Goal: Task Accomplishment & Management: Use online tool/utility

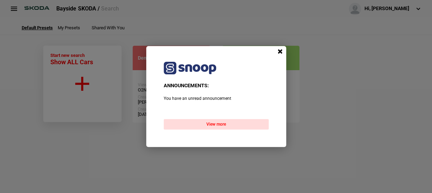
click at [278, 50] on span at bounding box center [280, 51] width 10 height 10
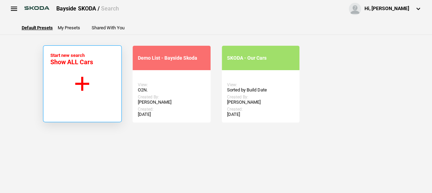
click at [80, 81] on button "Start new search Show ALL Cars" at bounding box center [82, 83] width 79 height 77
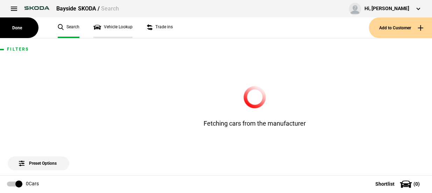
click at [107, 27] on link "Vehicle Lookup" at bounding box center [112, 27] width 39 height 21
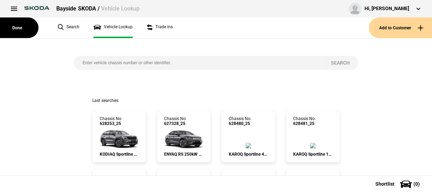
click at [112, 63] on input "search" at bounding box center [198, 63] width 248 height 14
paste input "628754"
type input "628754"
click at [327, 67] on button "Search" at bounding box center [340, 63] width 36 height 14
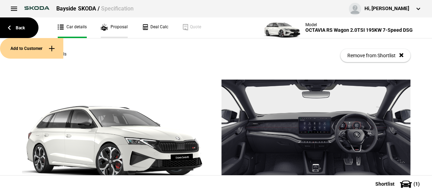
click at [120, 28] on link "Proposal" at bounding box center [114, 27] width 27 height 21
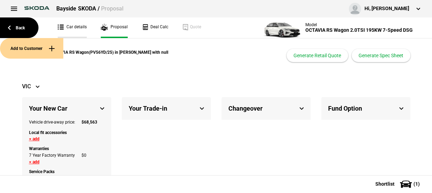
click at [73, 24] on link "Car details" at bounding box center [72, 27] width 29 height 21
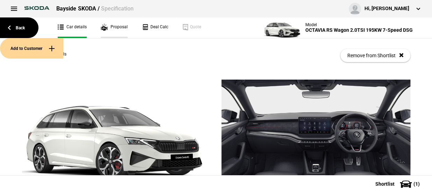
click at [108, 28] on link "Proposal" at bounding box center [114, 27] width 27 height 21
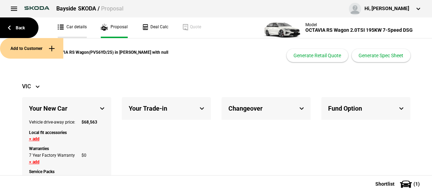
click at [79, 28] on link "Car details" at bounding box center [72, 27] width 29 height 21
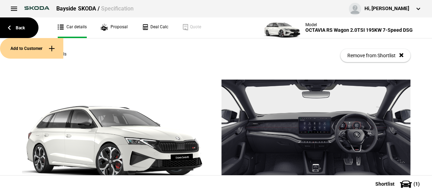
click at [42, 55] on button "Add to Customer" at bounding box center [31, 48] width 63 height 21
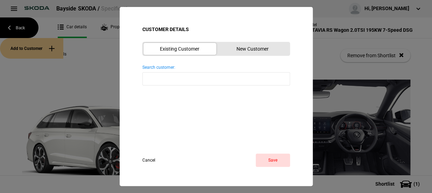
click at [238, 49] on button "New Customer" at bounding box center [252, 49] width 73 height 12
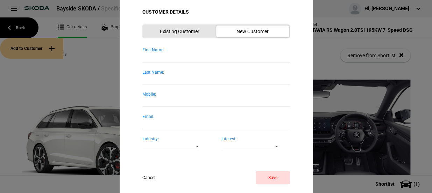
click at [178, 37] on div "Existing Customer New Customer" at bounding box center [216, 31] width 148 height 14
click at [153, 178] on button "Cancel" at bounding box center [155, 177] width 26 height 13
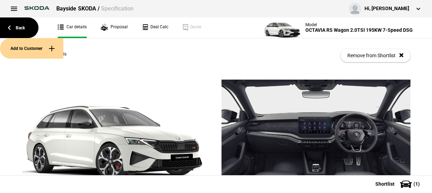
click at [95, 90] on img at bounding box center [116, 133] width 189 height 106
click at [14, 28] on link "Back" at bounding box center [19, 27] width 38 height 21
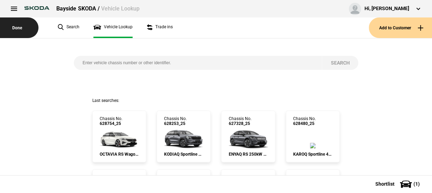
click at [28, 31] on button "Done" at bounding box center [19, 27] width 38 height 21
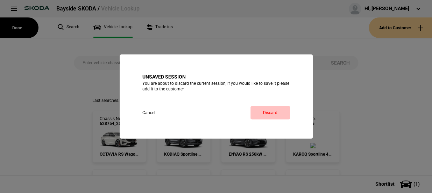
click at [262, 113] on button "Discard" at bounding box center [270, 112] width 40 height 13
